Goal: Information Seeking & Learning: Learn about a topic

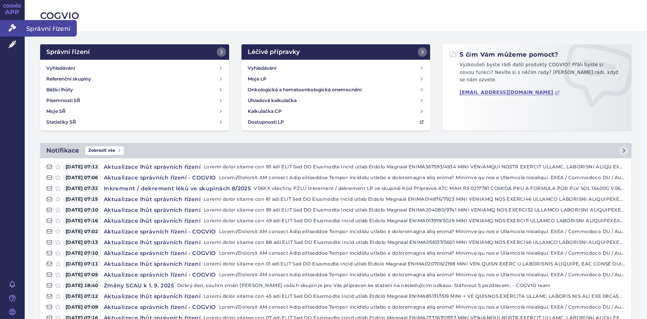
click at [13, 25] on icon at bounding box center [12, 28] width 8 height 8
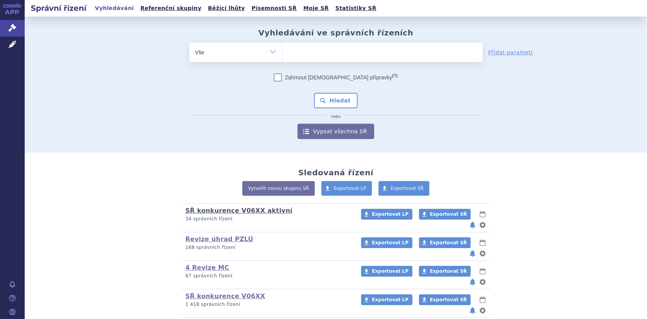
click at [241, 212] on link "SŘ konkurence V06XX aktivní" at bounding box center [238, 210] width 107 height 7
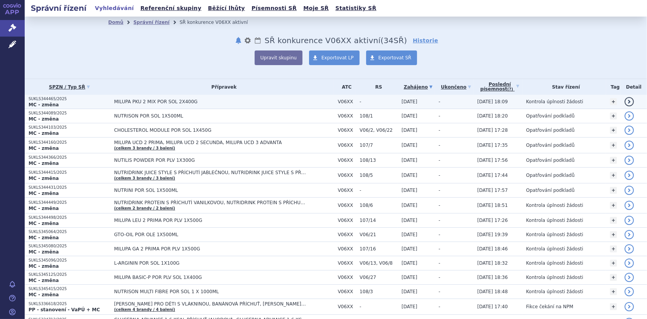
click at [117, 98] on td "MILUPA PKU 2 MIX POR SOL 2X400G" at bounding box center [222, 102] width 224 height 14
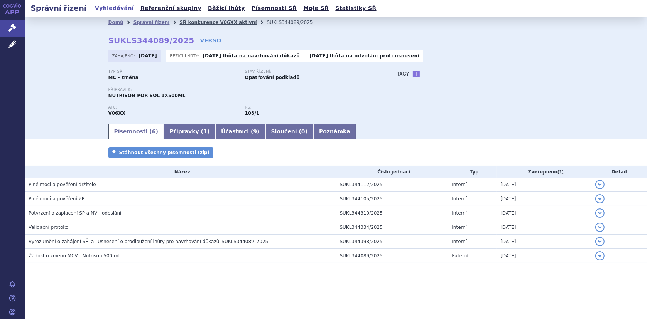
click at [203, 22] on link "SŘ konkurence V06XX aktivní" at bounding box center [217, 22] width 77 height 5
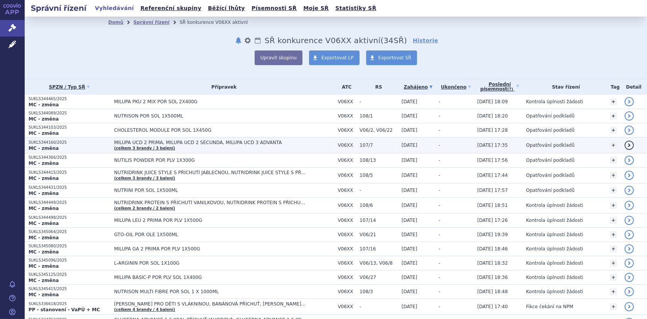
click at [118, 143] on span "MILUPA UCD 2 PRIMA, MILUPA UCD 2 SECUNDA, MILUPA UCD 3 ADVANTA" at bounding box center [210, 142] width 193 height 5
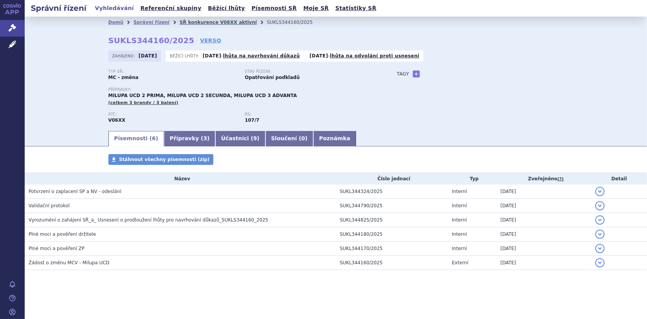
click at [204, 23] on link "SŘ konkurence V06XX aktivní" at bounding box center [217, 22] width 77 height 5
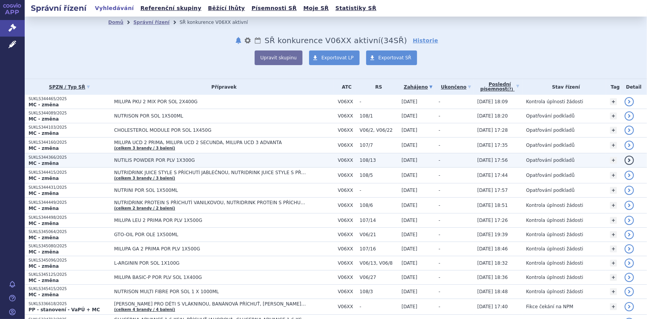
click at [142, 160] on span "NUTILIS POWDER POR PLV 1X300G" at bounding box center [210, 160] width 193 height 5
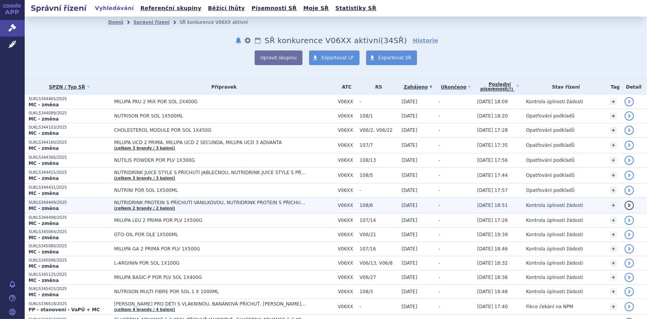
click at [159, 209] on td "NUTRIDRINK PROTEIN S PŘÍCHUTÍ VANILKOVOU, NUTRIDRINK PROTEIN S PŘÍCHUTÍ ČOKOLÁD…" at bounding box center [222, 206] width 224 height 16
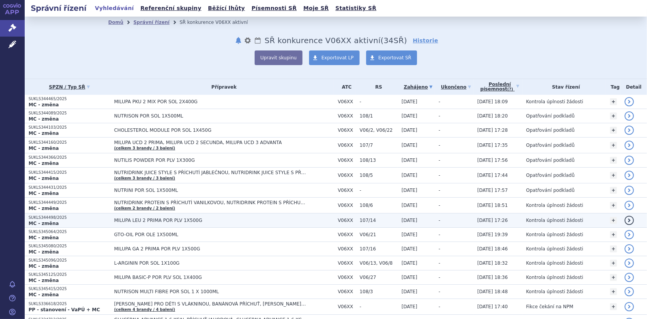
click at [141, 221] on span "MILUPA LEU 2 PRIMA POR PLV 1X500G" at bounding box center [210, 220] width 193 height 5
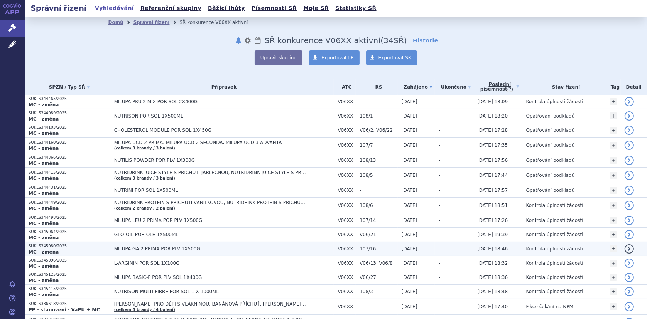
click at [133, 244] on td "MILUPA GA 2 PRIMA POR PLV 1X500G" at bounding box center [222, 249] width 224 height 14
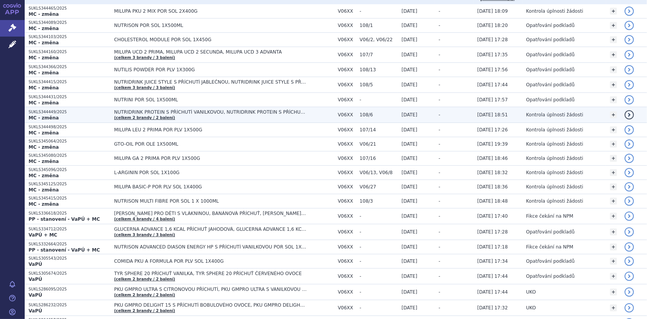
scroll to position [116, 0]
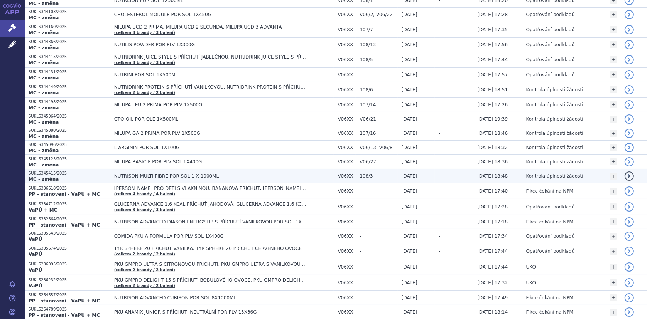
click at [168, 174] on span "NUTRISON MULTI FIBRE POR SOL 1 X 1000ML" at bounding box center [210, 176] width 193 height 5
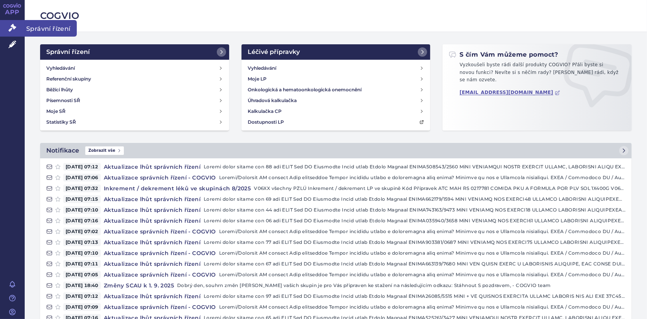
click at [10, 27] on icon at bounding box center [12, 28] width 8 height 8
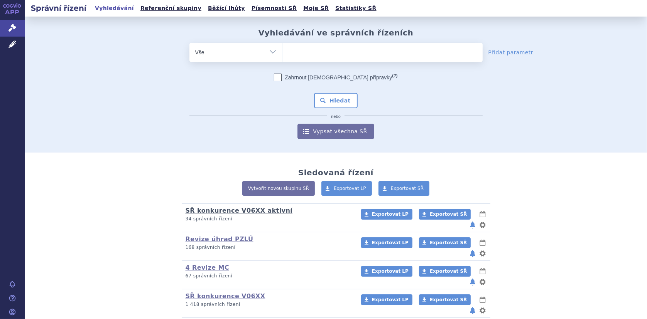
click at [224, 209] on link "SŘ konkurence V06XX aktivní" at bounding box center [238, 210] width 107 height 7
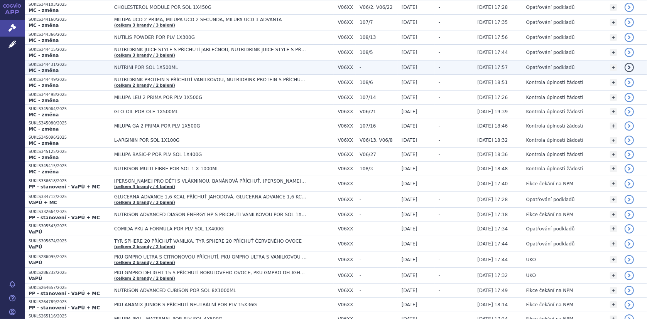
scroll to position [154, 0]
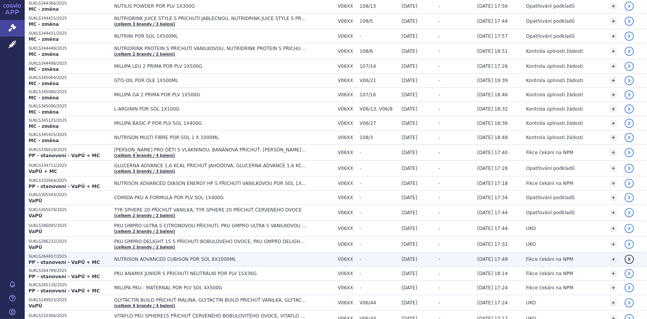
click at [199, 258] on span "NUTRISON ADVANCED CUBISON POR SOL 8X1000ML" at bounding box center [210, 259] width 193 height 5
